Goal: Task Accomplishment & Management: Manage account settings

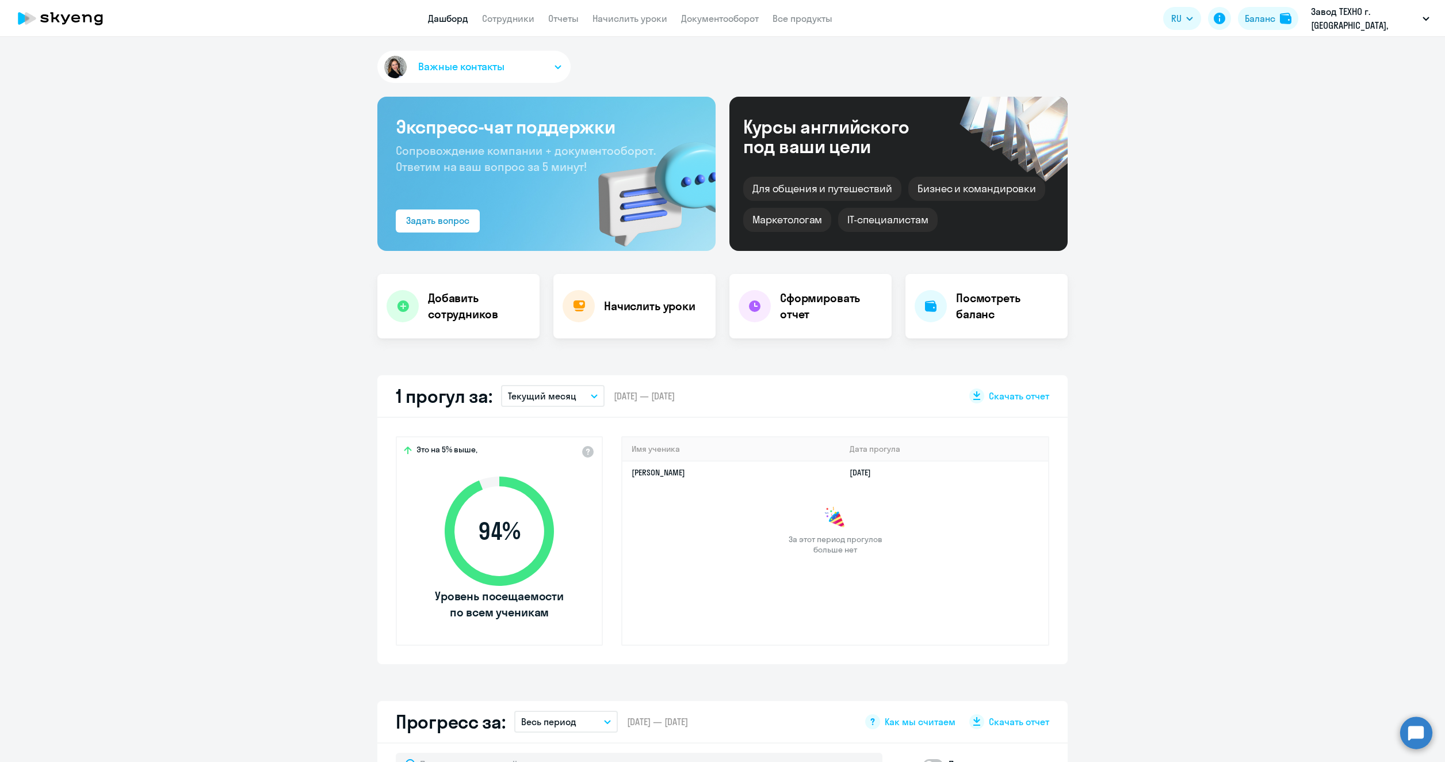
select select "30"
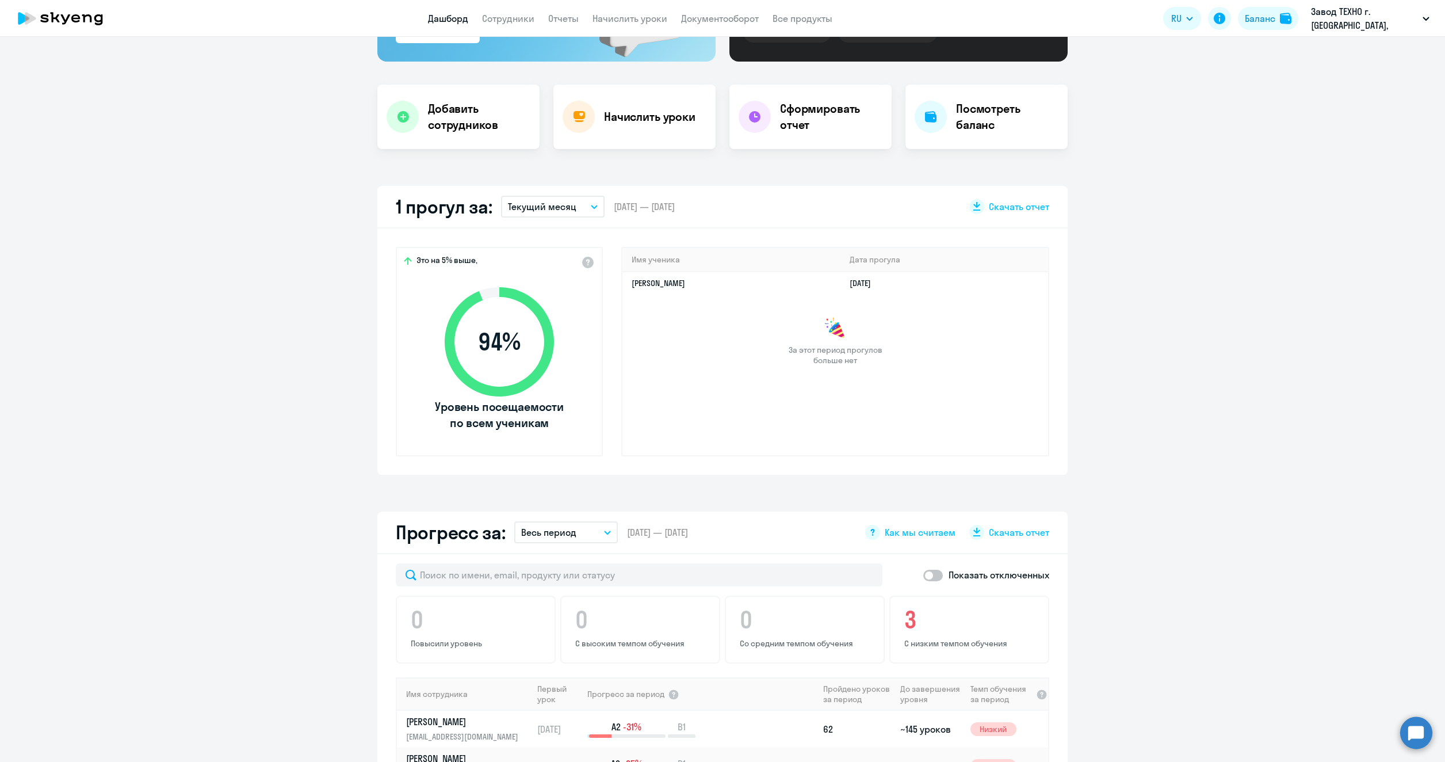
scroll to position [173, 0]
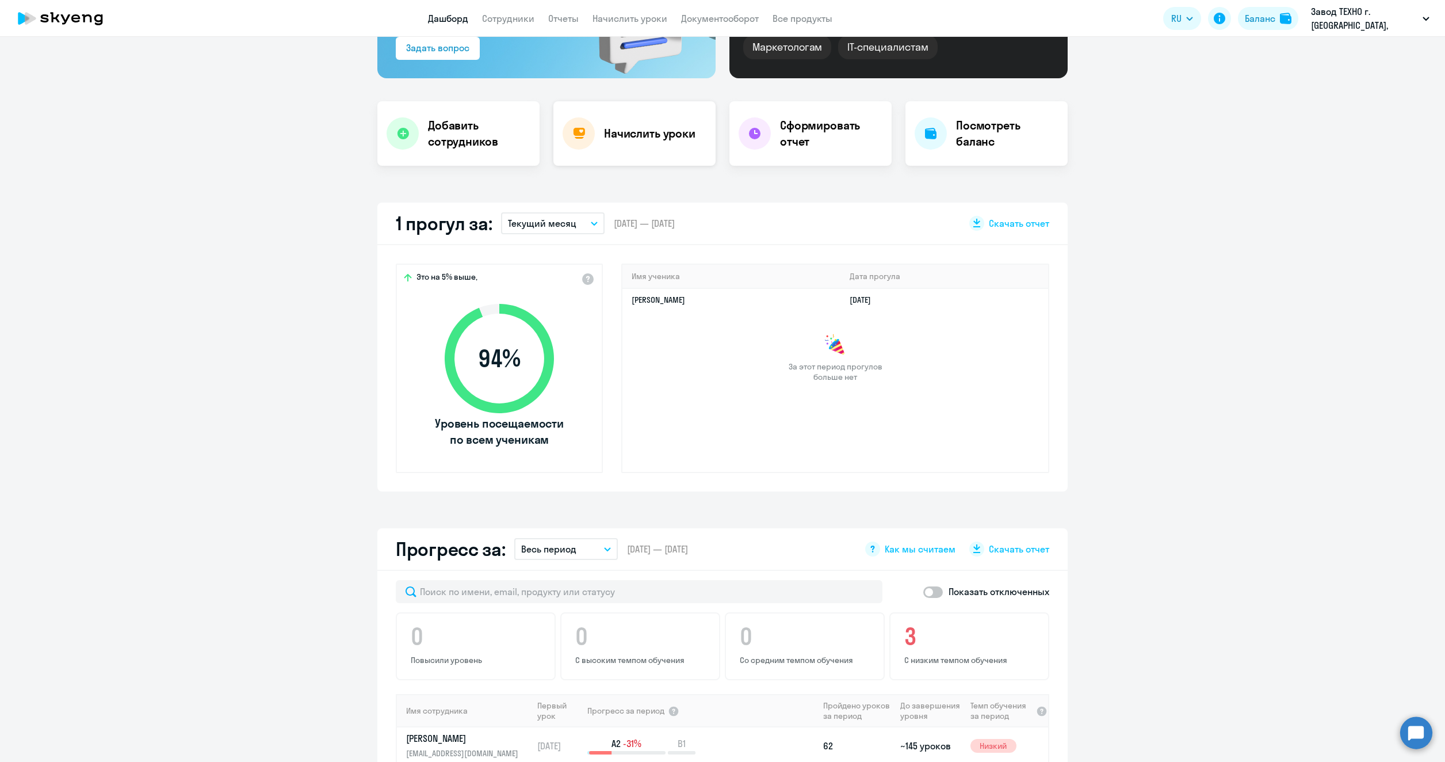
click at [632, 136] on h4 "Начислить уроки" at bounding box center [649, 133] width 91 height 16
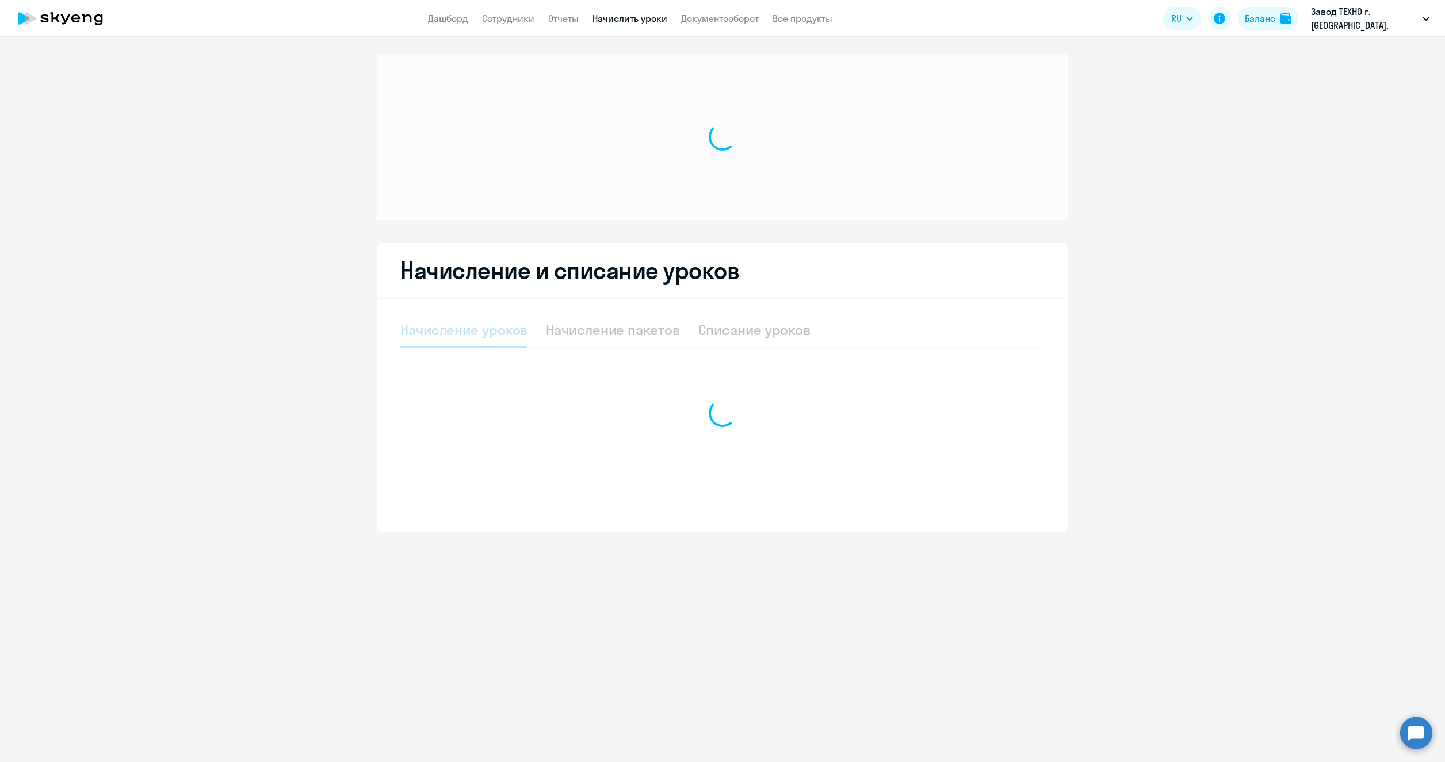
select select "10"
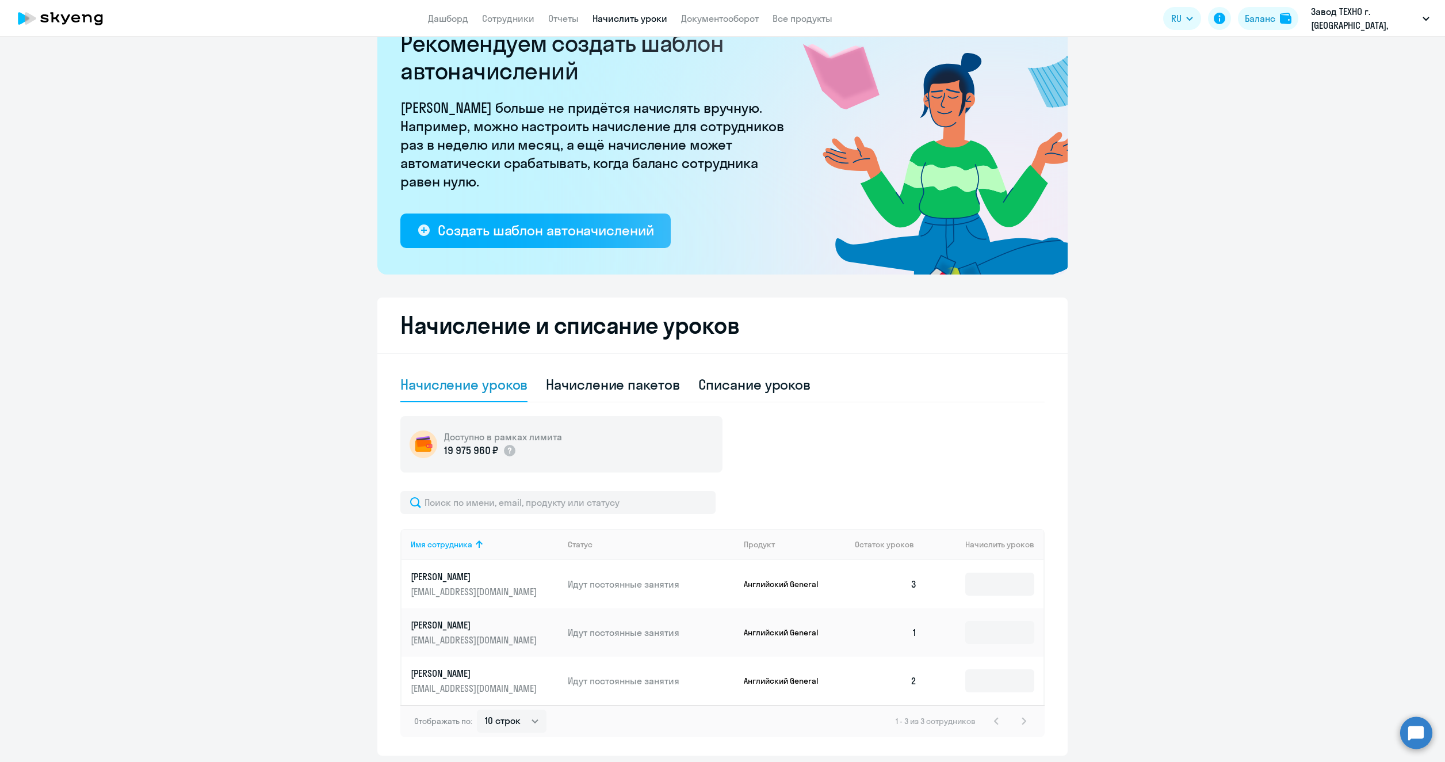
scroll to position [87, 0]
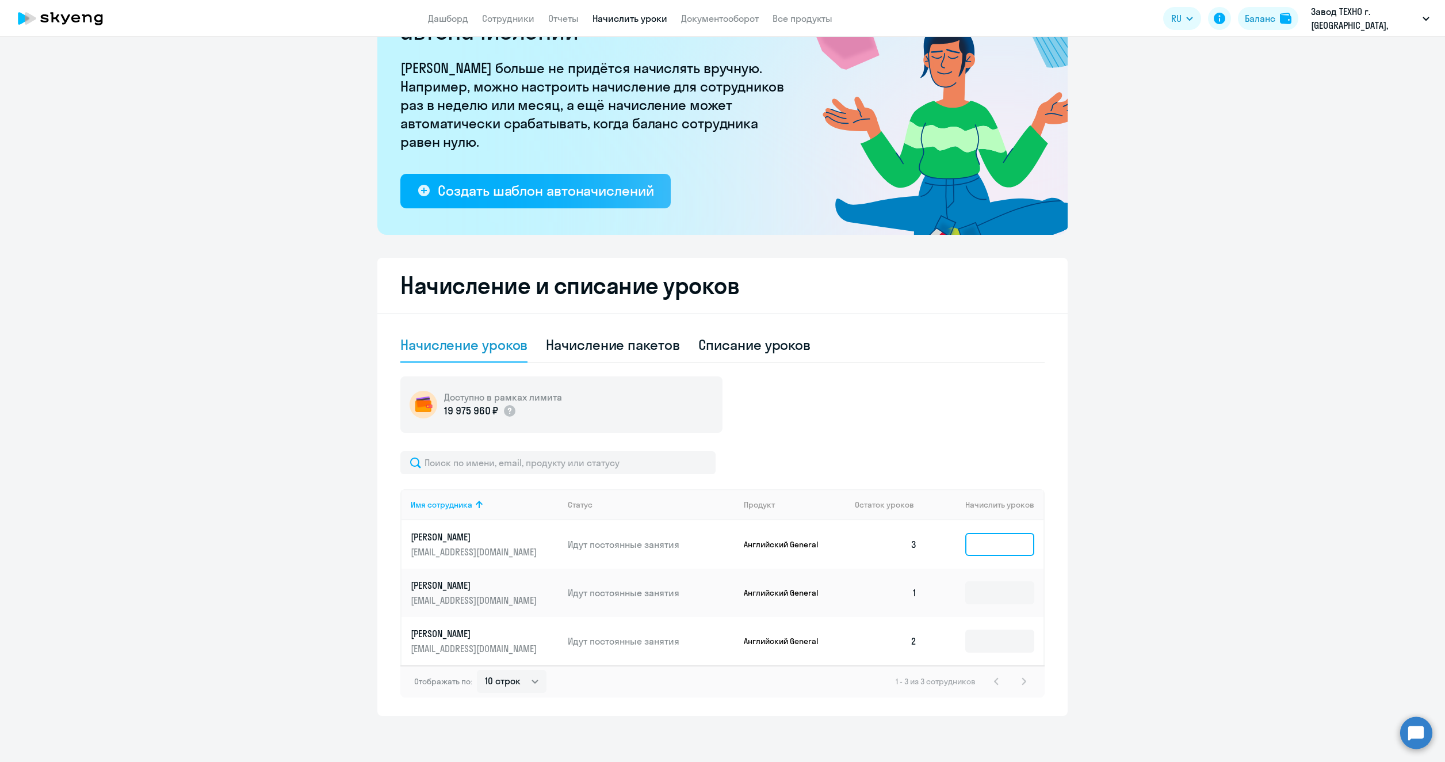
click at [979, 544] on input at bounding box center [999, 544] width 69 height 23
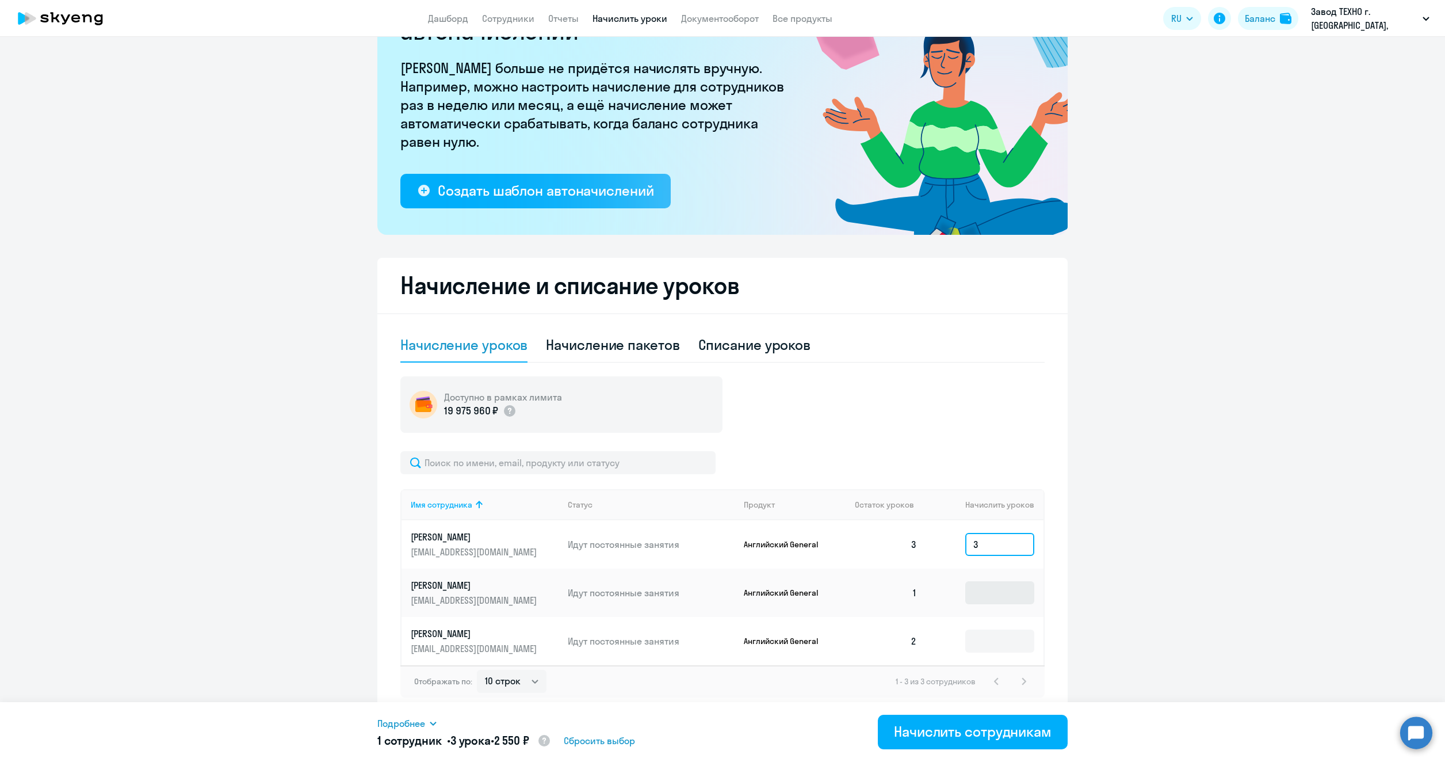
type input "3"
click at [1015, 597] on input at bounding box center [999, 592] width 69 height 23
type input "5"
click at [992, 643] on input at bounding box center [999, 640] width 69 height 23
type input "4"
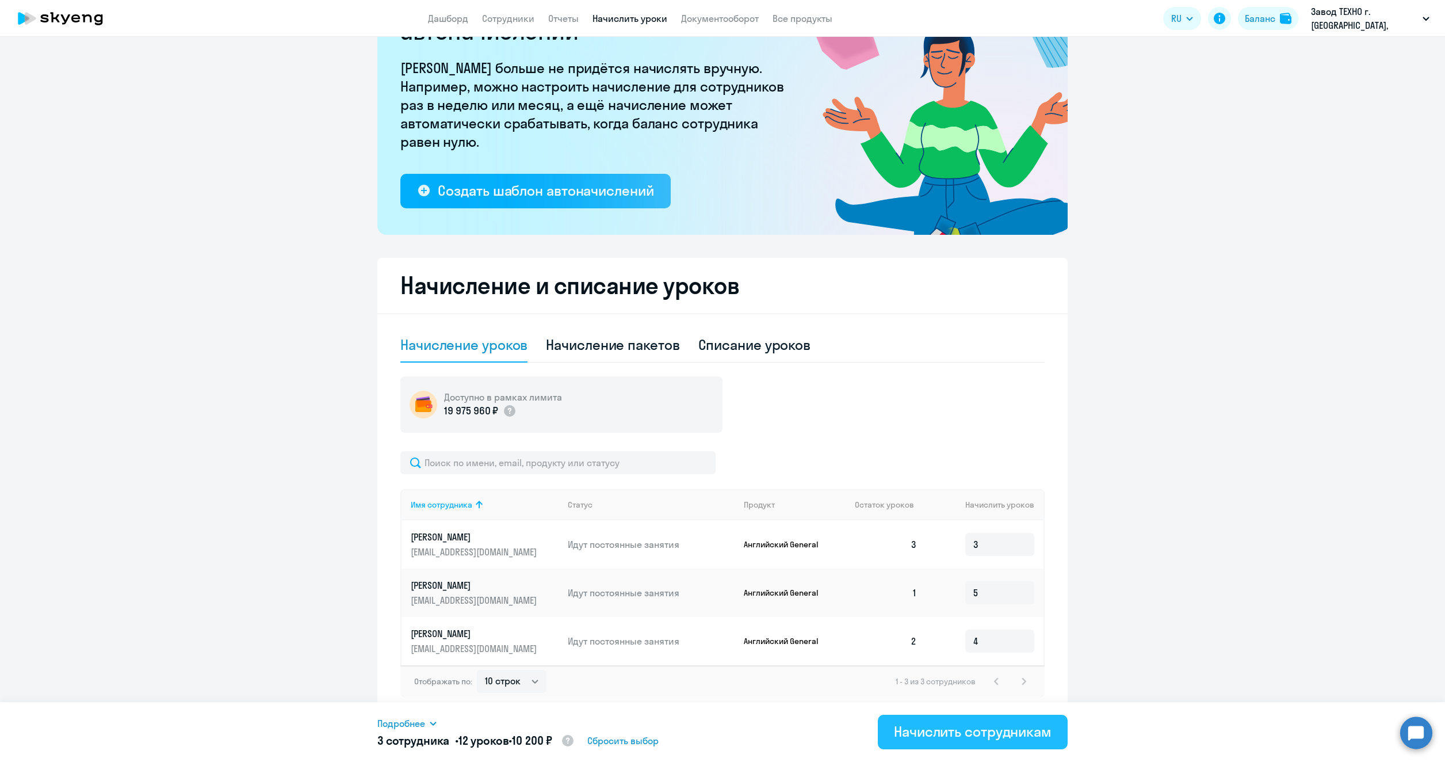
click at [1022, 728] on div "Начислить сотрудникам" at bounding box center [973, 731] width 158 height 18
